Goal: Task Accomplishment & Management: Use online tool/utility

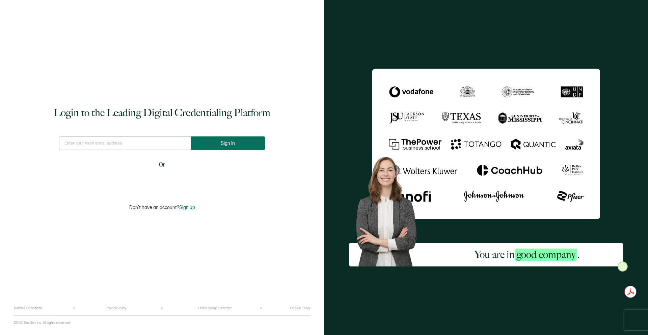
click at [221, 145] on span "Sign In" at bounding box center [228, 143] width 14 height 5
click at [133, 146] on input "text" at bounding box center [125, 142] width 132 height 13
type input "[EMAIL_ADDRESS][DOMAIN_NAME]"
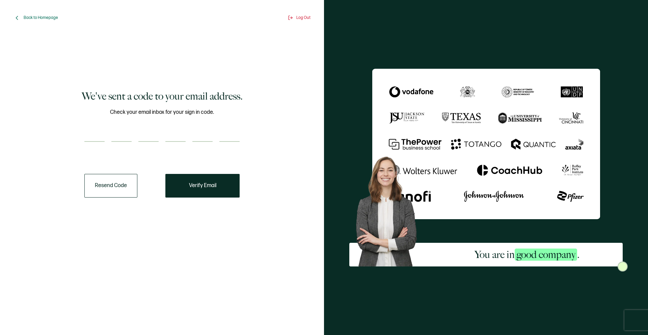
click at [88, 133] on input "number" at bounding box center [94, 134] width 20 height 13
paste input "6"
type input "6"
type input "5"
type input "1"
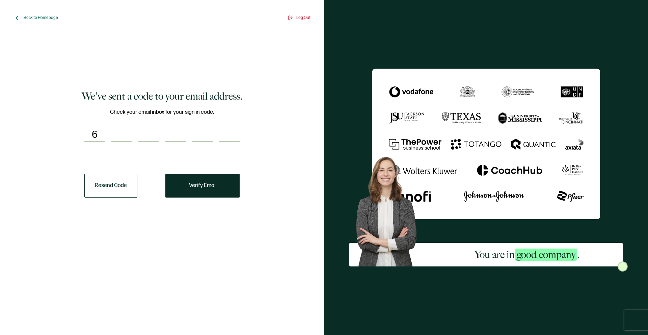
type input "2"
type input "8"
type input "5"
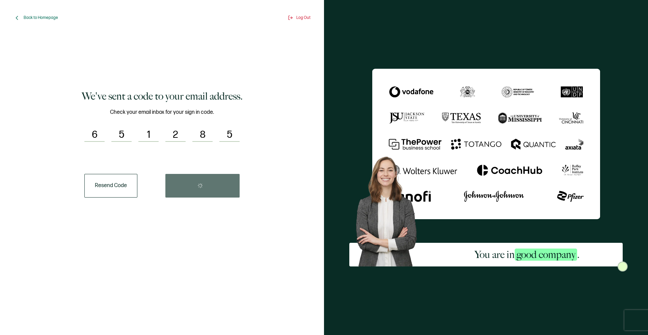
click at [184, 183] on div "Resend Code" at bounding box center [161, 186] width 155 height 24
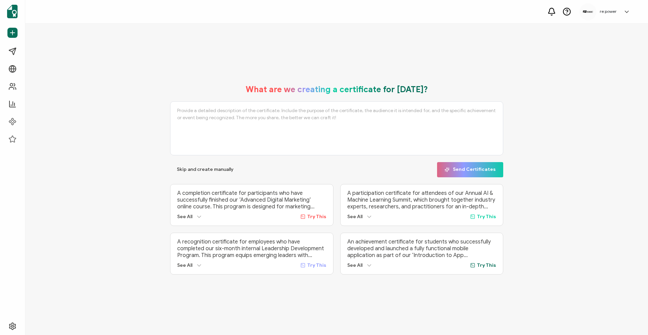
click at [209, 193] on p "A completion certificate for participants who have successfully finished our ‘A…" at bounding box center [251, 200] width 149 height 20
click at [20, 53] on span "Campaigns" at bounding box center [32, 51] width 25 height 7
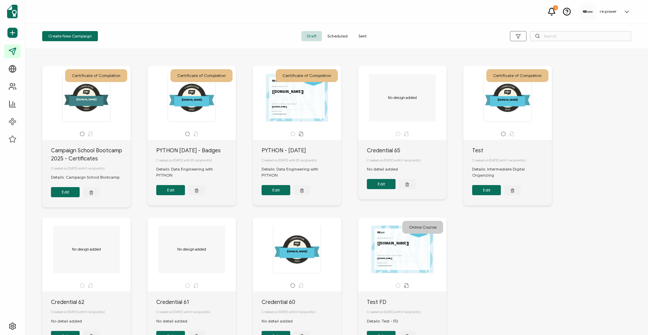
click at [267, 90] on div "This box will change accordingly to the corresponding values in the recipient l…" at bounding box center [297, 97] width 71 height 47
click at [363, 33] on span "Sent" at bounding box center [362, 36] width 19 height 10
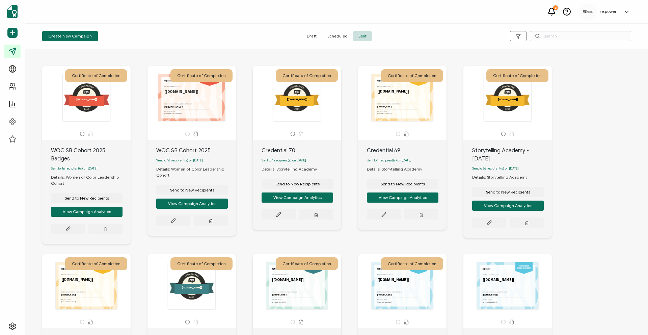
click at [341, 37] on span "Scheduled" at bounding box center [337, 36] width 31 height 10
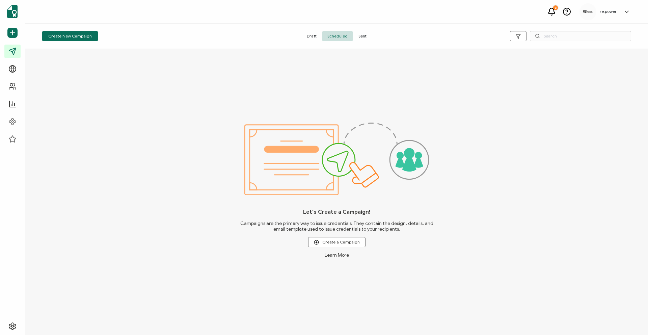
click at [365, 39] on span "Sent" at bounding box center [362, 36] width 19 height 10
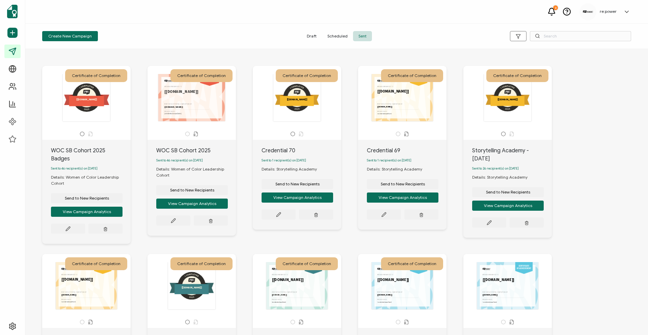
click at [332, 34] on span "Scheduled" at bounding box center [337, 36] width 31 height 10
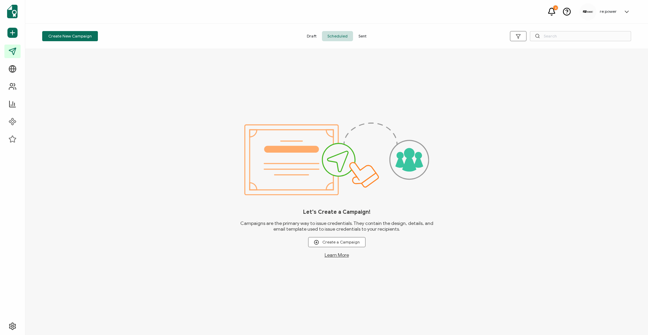
click at [314, 37] on span "Draft" at bounding box center [311, 36] width 21 height 10
